Goal: Find specific page/section: Find specific page/section

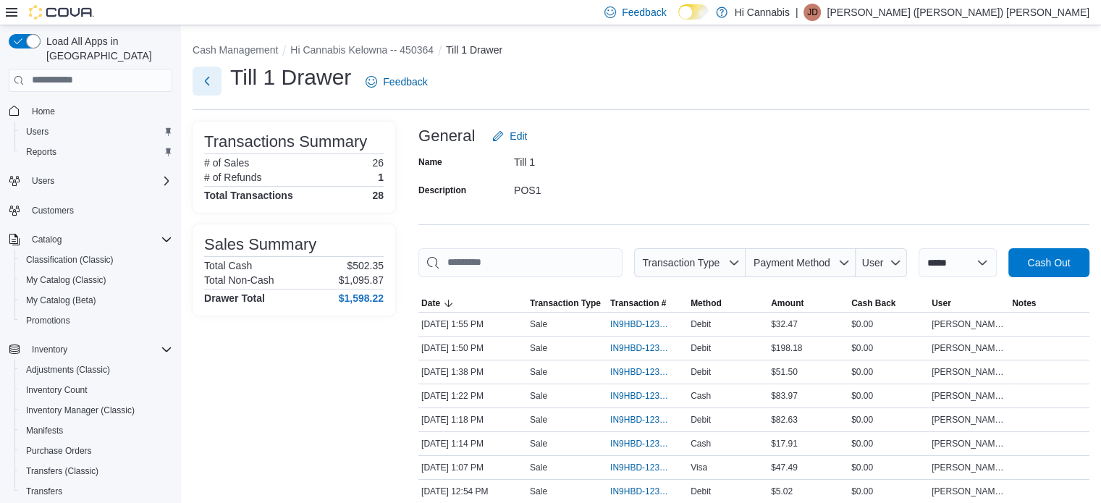
click at [204, 89] on button "Next" at bounding box center [207, 81] width 29 height 29
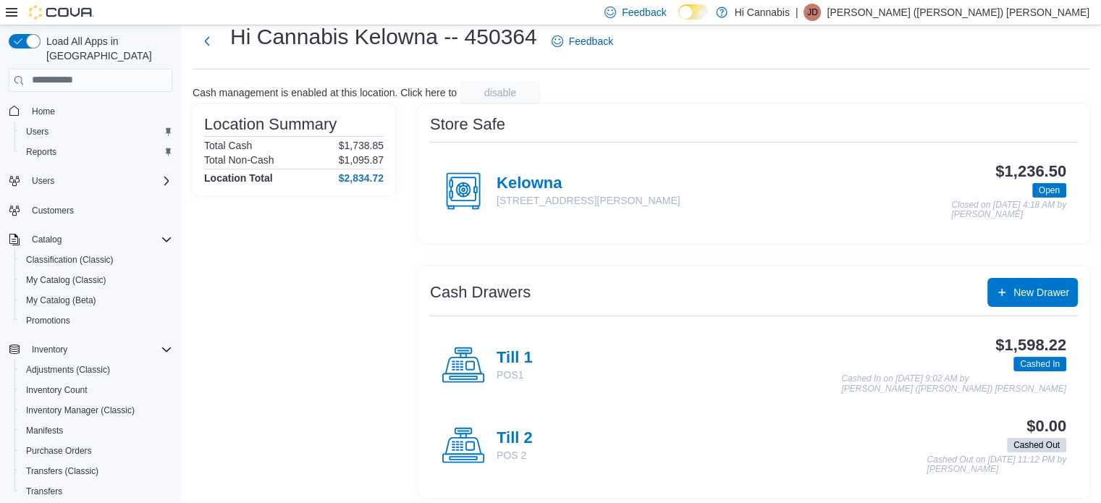
scroll to position [46, 0]
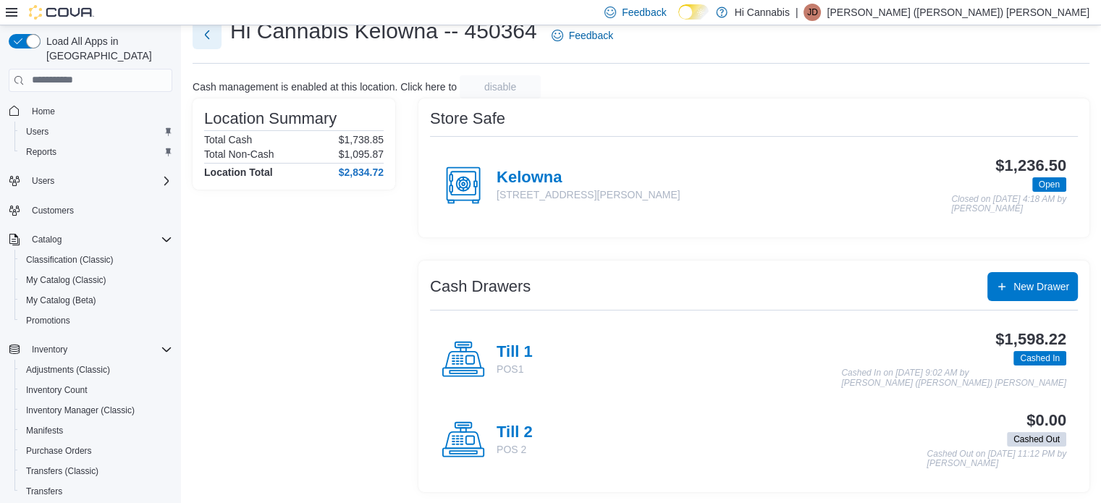
click at [208, 26] on button "Next" at bounding box center [207, 34] width 29 height 29
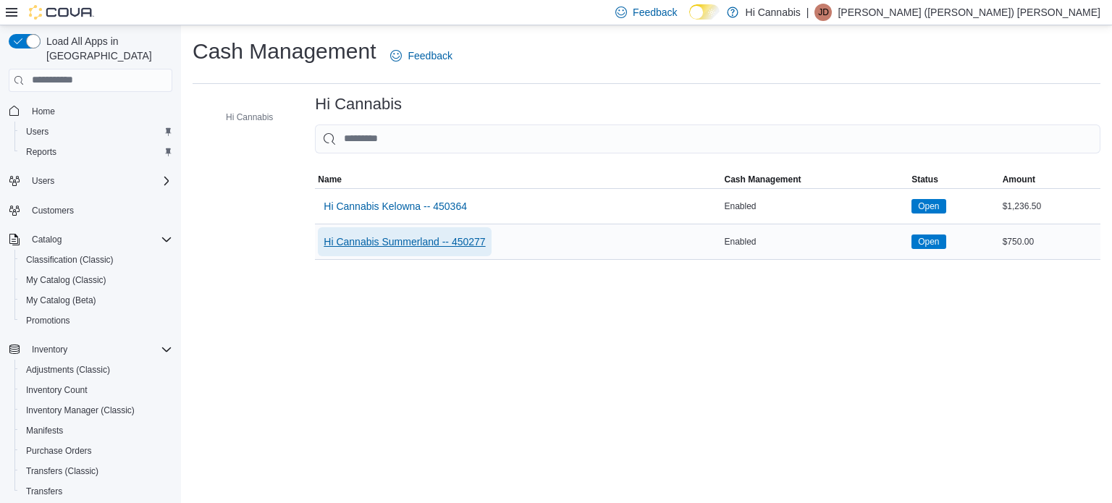
click at [426, 242] on span "Hi Cannabis Summerland -- 450277" at bounding box center [404, 242] width 161 height 14
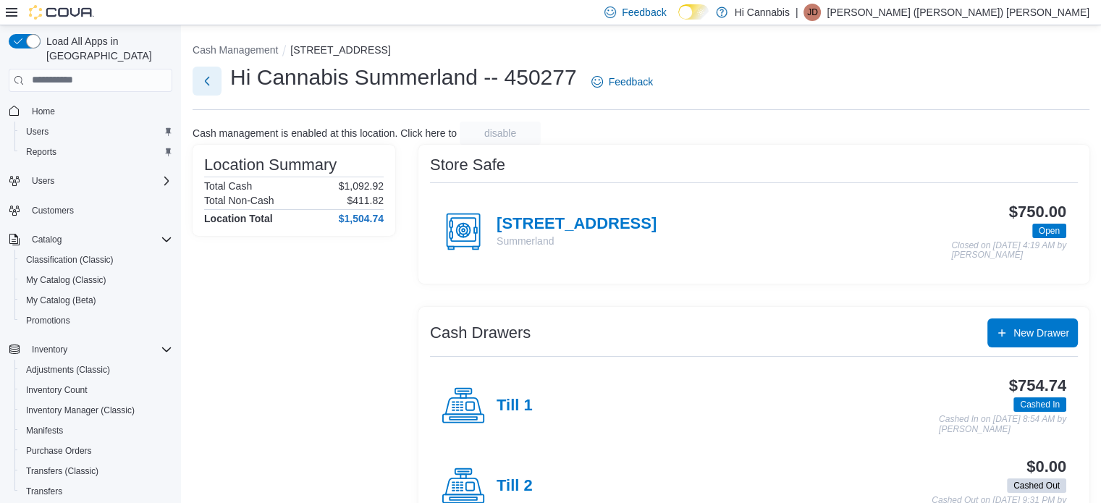
click at [208, 80] on button "Next" at bounding box center [207, 81] width 29 height 29
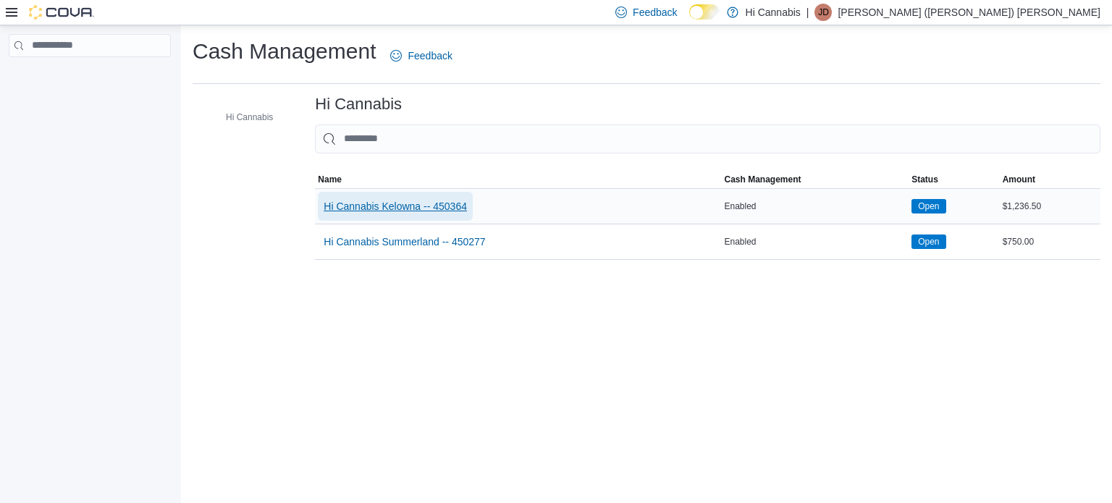
click at [433, 205] on span "Hi Cannabis Kelowna -- 450364" at bounding box center [395, 206] width 143 height 14
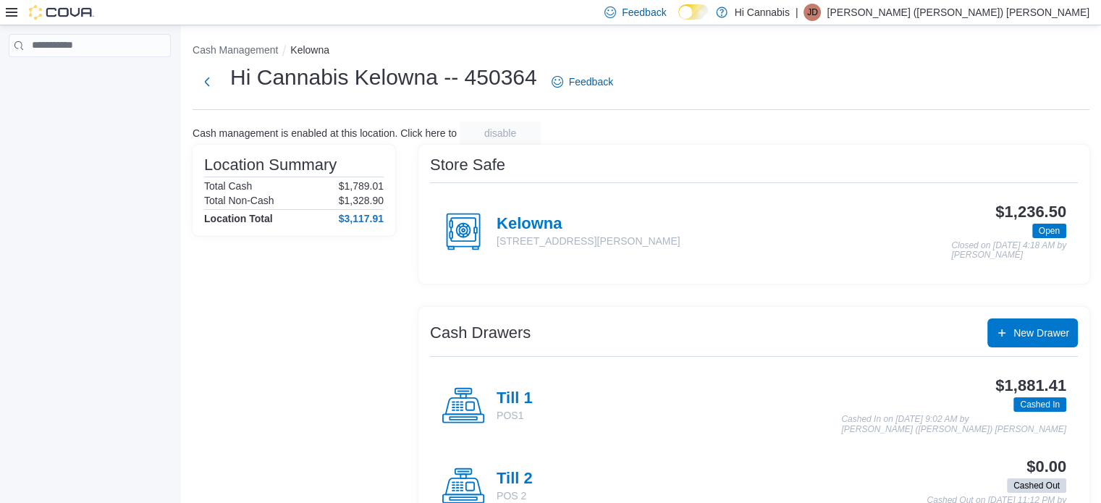
click at [14, 7] on icon at bounding box center [12, 13] width 12 height 12
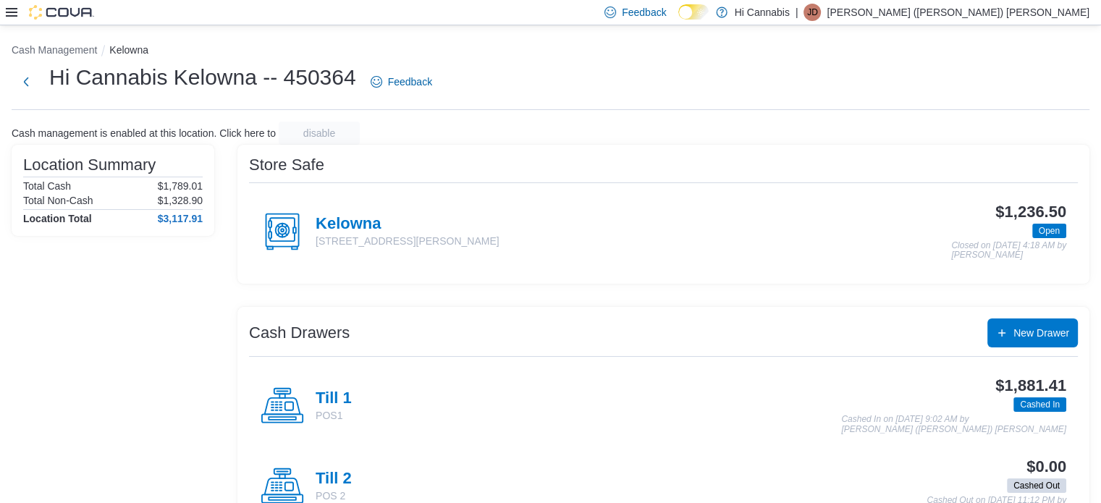
click at [20, 17] on div at bounding box center [50, 12] width 88 height 14
click at [59, 24] on div at bounding box center [50, 12] width 88 height 25
click at [62, 11] on img at bounding box center [61, 12] width 65 height 14
click at [43, 10] on img at bounding box center [61, 12] width 65 height 14
click at [24, 5] on div at bounding box center [50, 12] width 88 height 14
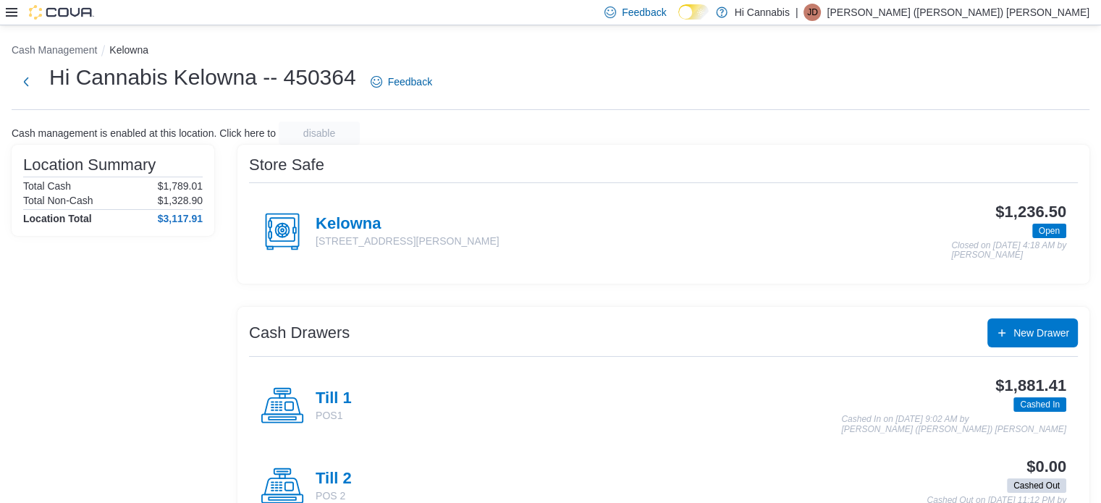
click at [14, 7] on icon at bounding box center [12, 13] width 12 height 12
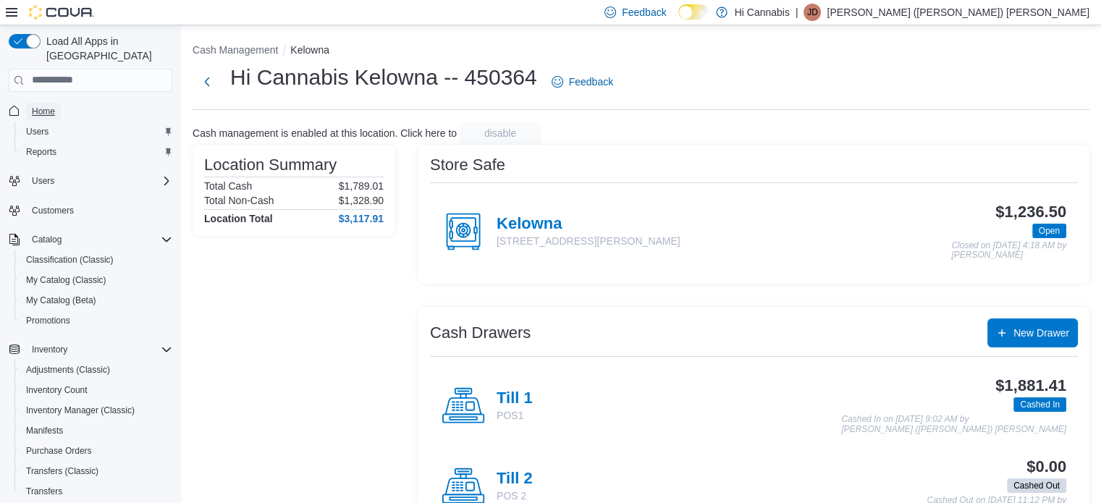
click at [48, 103] on span "Home" at bounding box center [43, 111] width 23 height 17
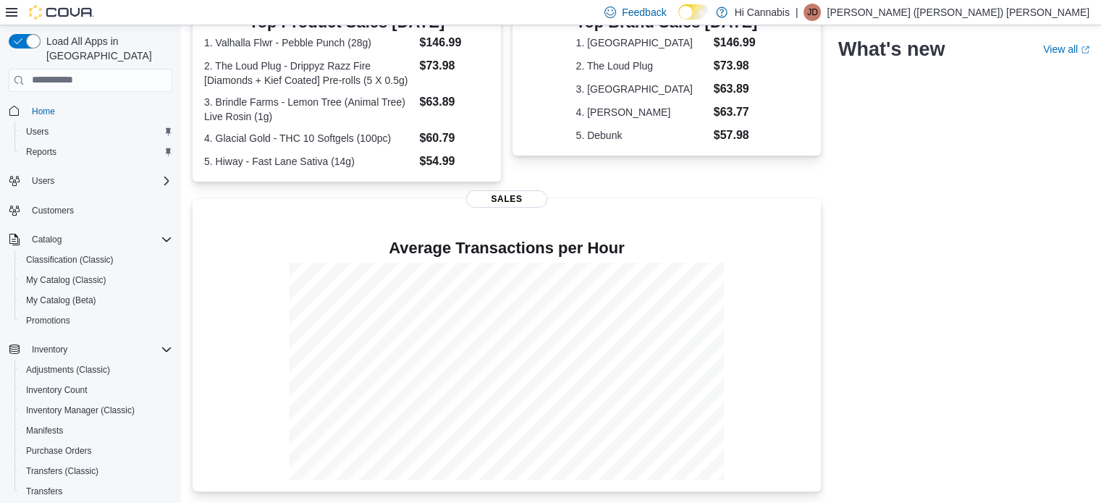
scroll to position [448, 0]
click at [98, 271] on span "My Catalog (Classic)" at bounding box center [66, 279] width 80 height 17
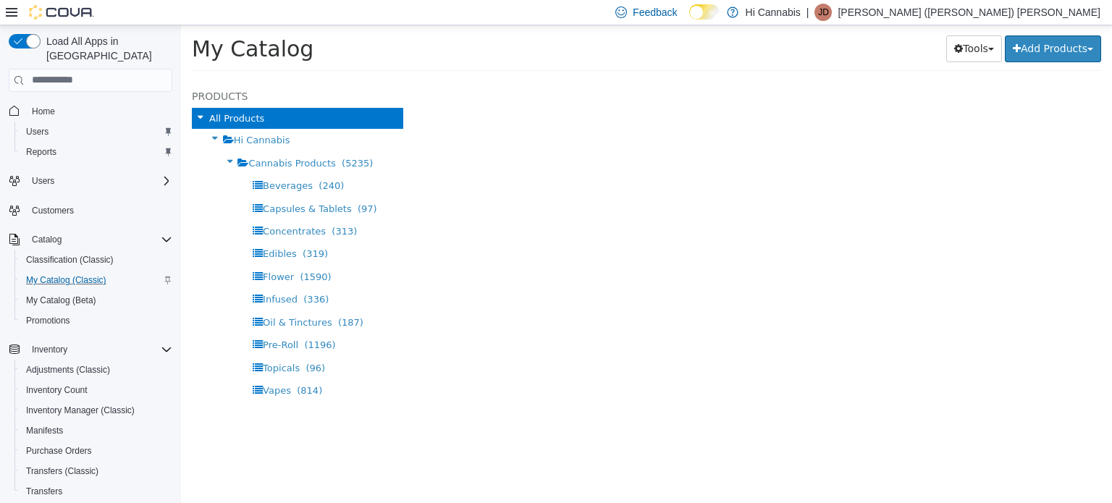
select select "**********"
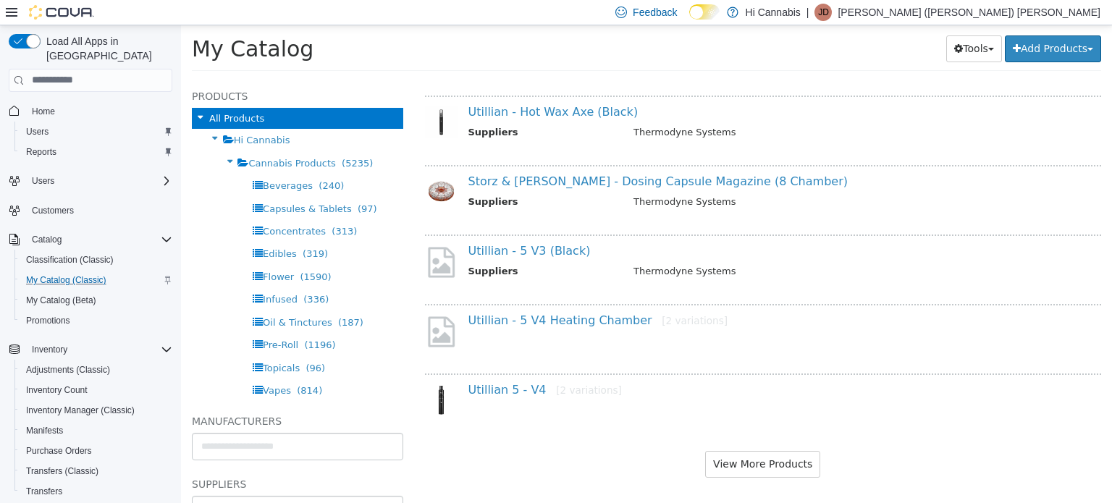
scroll to position [1151, 0]
